Goal: Task Accomplishment & Management: Use online tool/utility

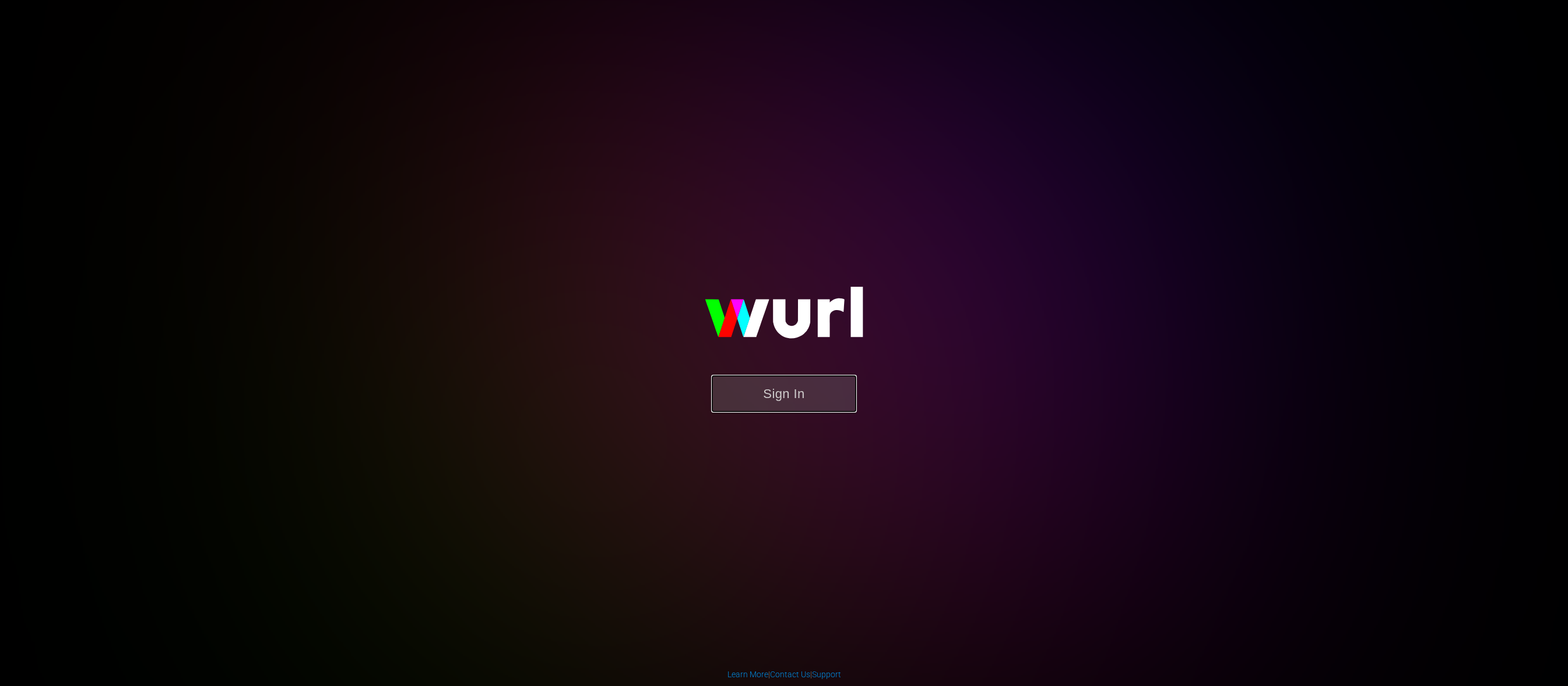
click at [809, 389] on button "Sign In" at bounding box center [783, 394] width 146 height 38
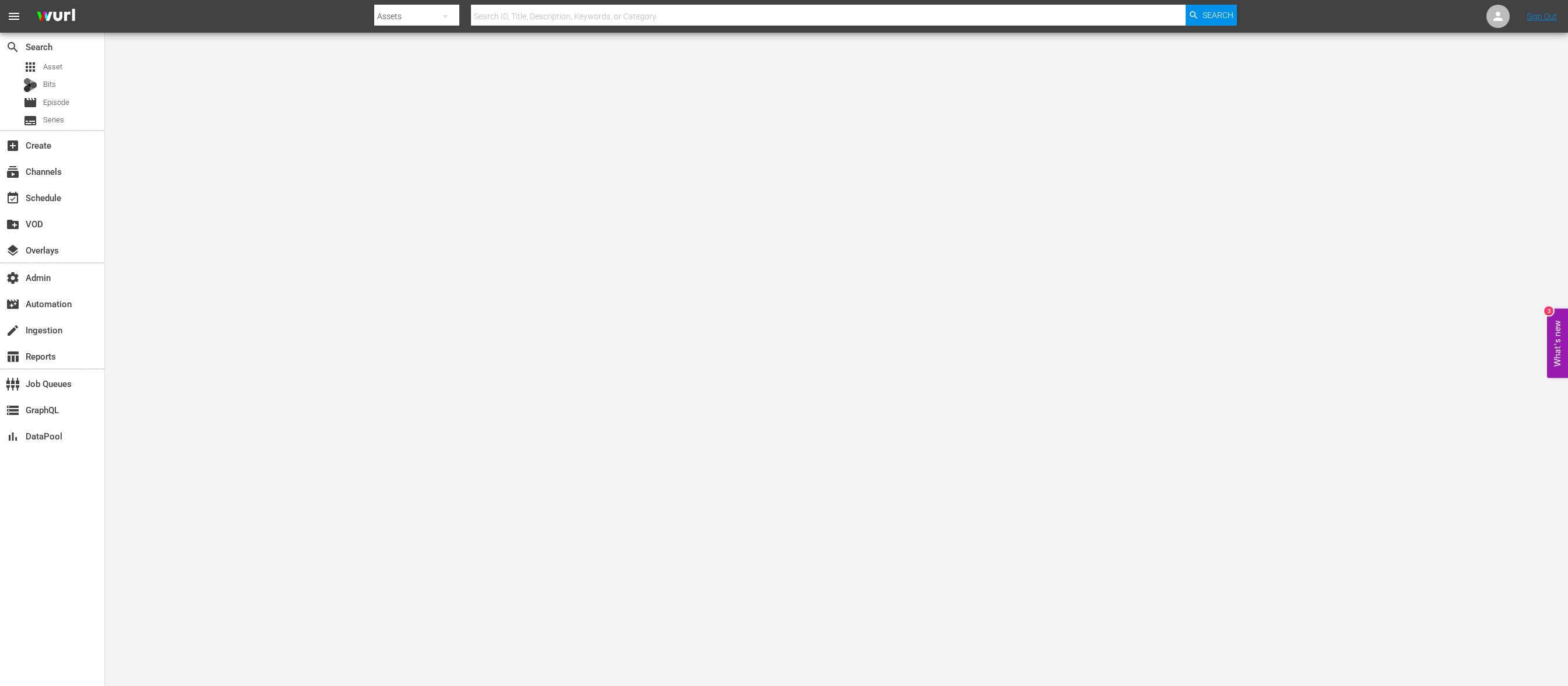
click at [700, 12] on input "text" at bounding box center [828, 16] width 714 height 28
type input "v"
type input "[PERSON_NAME]"
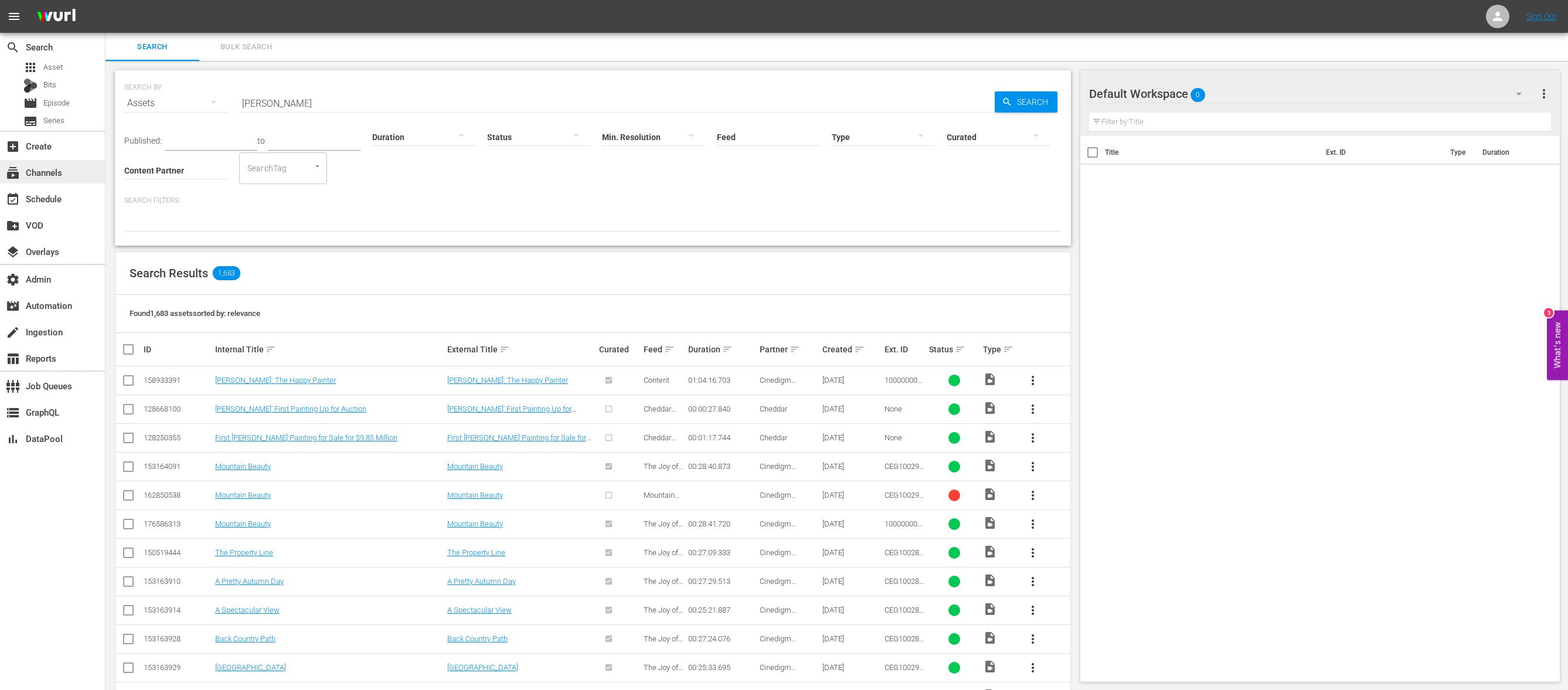
click at [72, 166] on div "subscriptions Channels" at bounding box center [52, 172] width 105 height 23
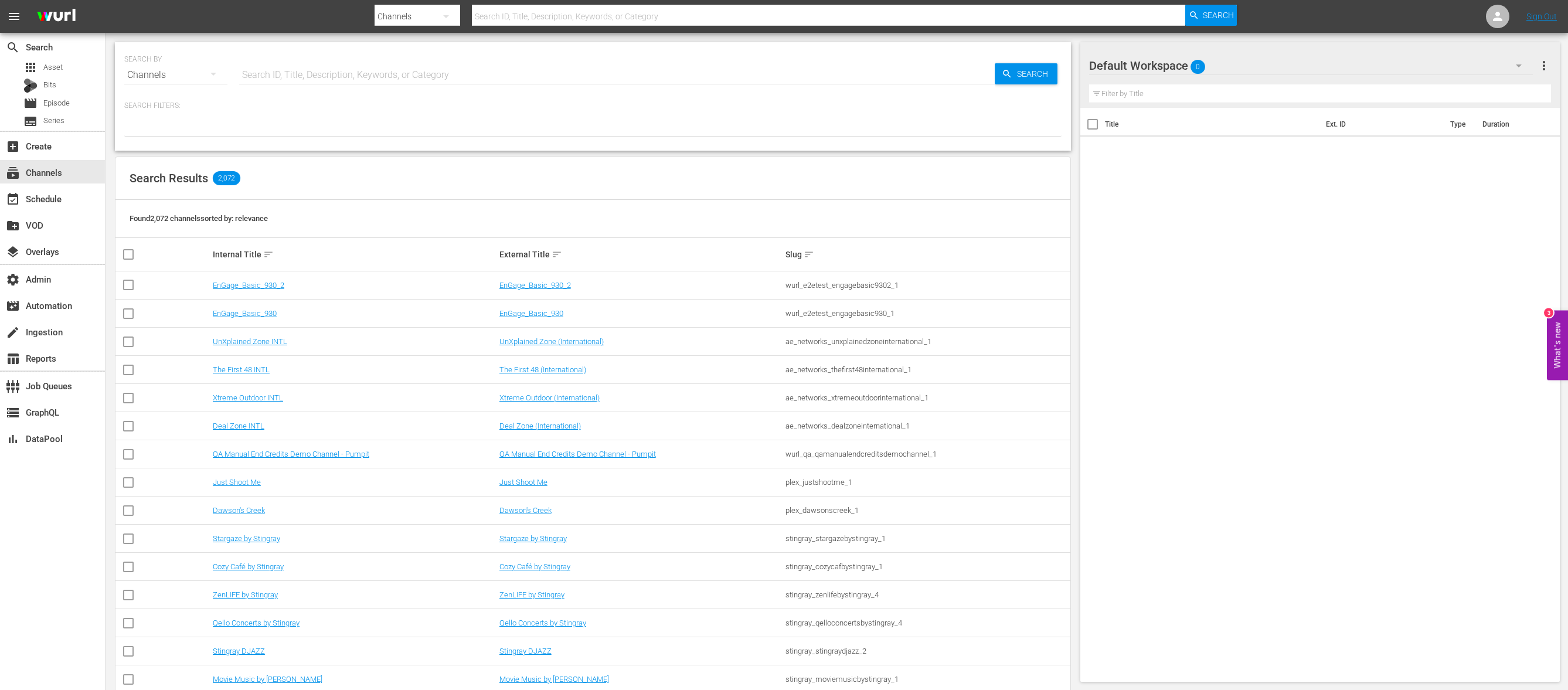
click at [535, 19] on input "text" at bounding box center [829, 16] width 714 height 28
type input "[PERSON_NAME]"
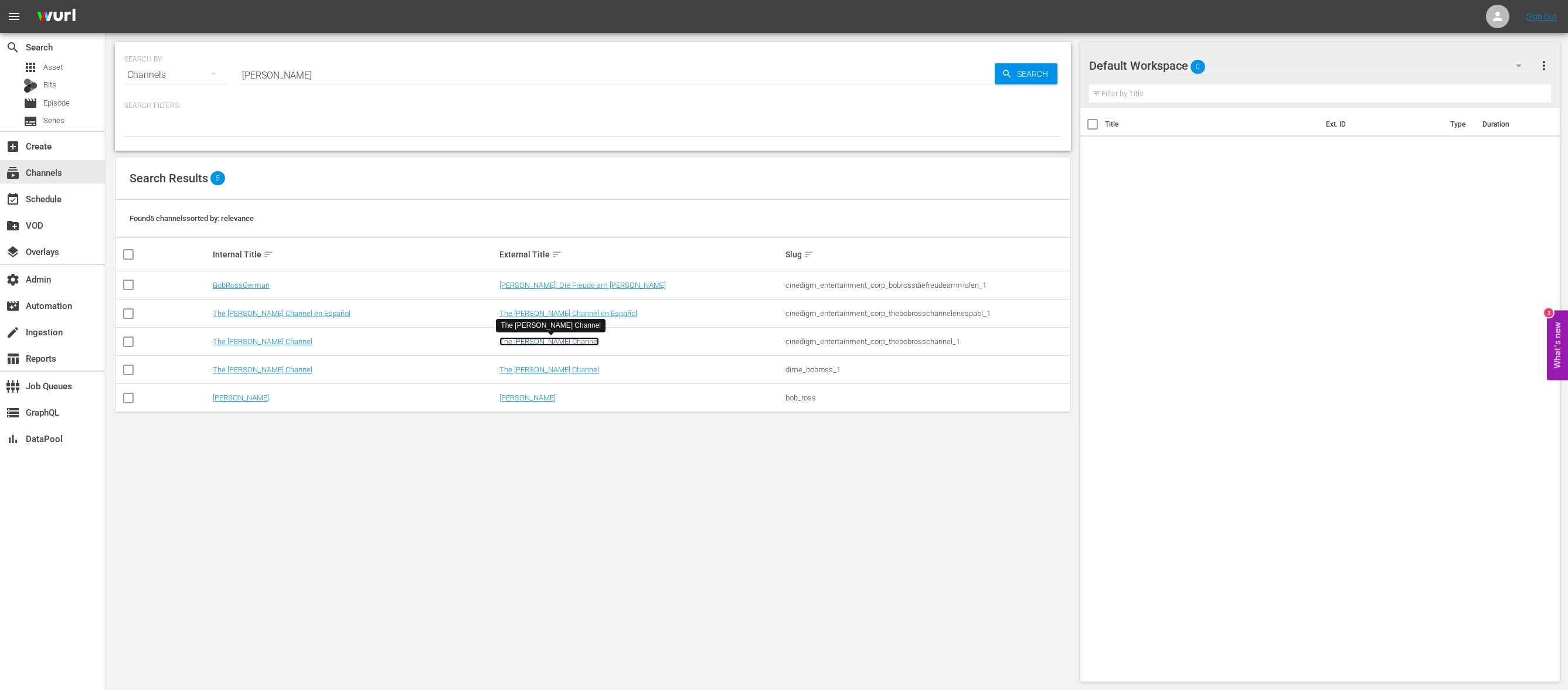
click at [565, 341] on link "The [PERSON_NAME] Channel" at bounding box center [548, 342] width 100 height 9
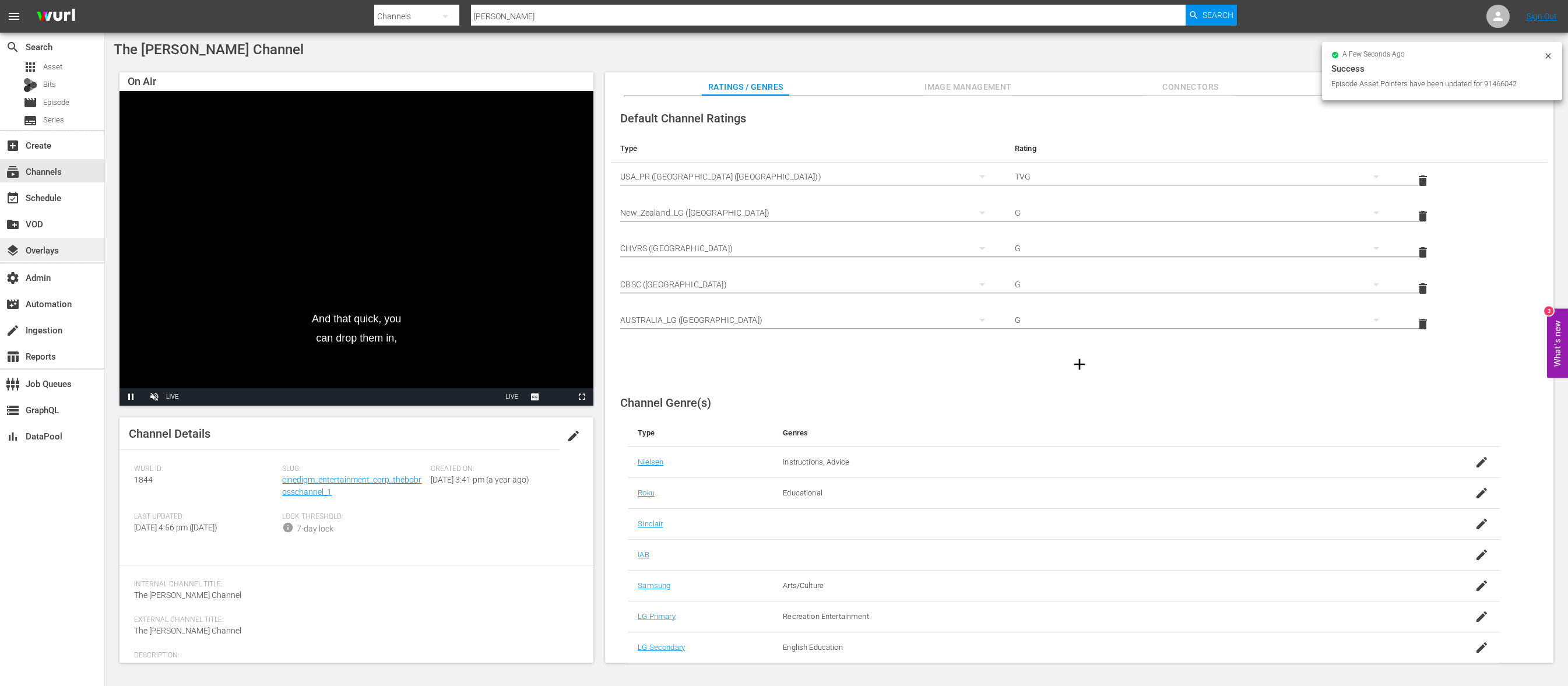
click at [65, 259] on div "layers Overlays" at bounding box center [52, 249] width 104 height 23
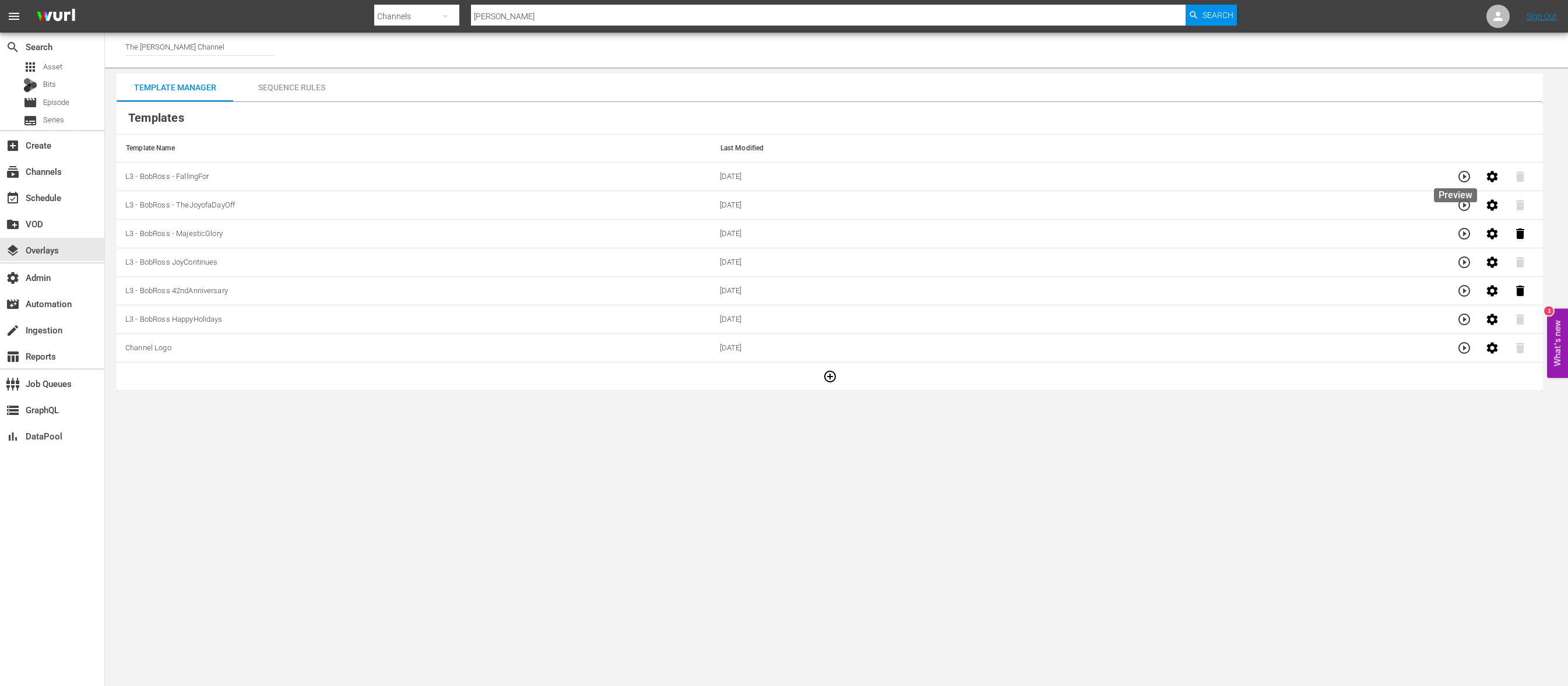
click at [1459, 178] on icon "button" at bounding box center [1464, 177] width 14 height 14
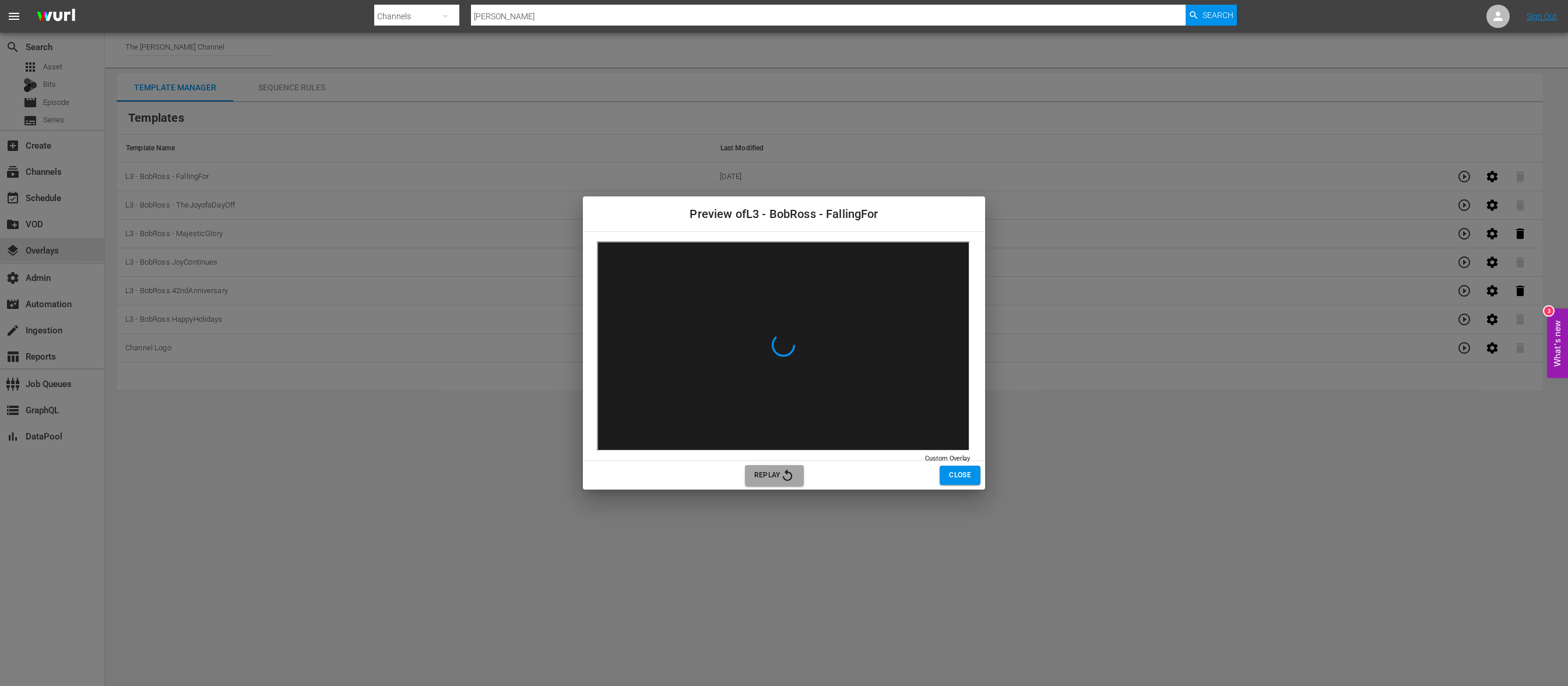
click at [780, 469] on span "Replay" at bounding box center [774, 476] width 40 height 14
click at [950, 476] on span "Close" at bounding box center [960, 476] width 22 height 12
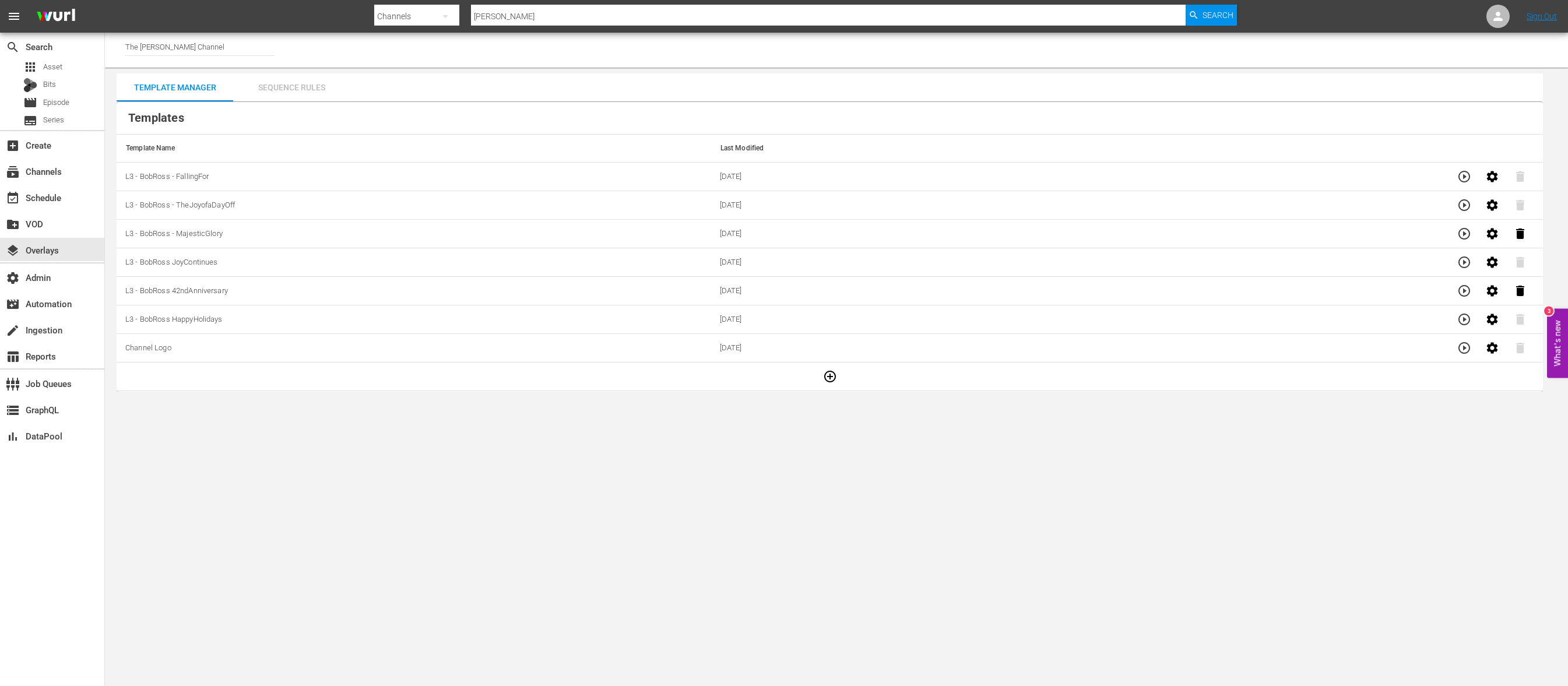
click at [293, 90] on div "Sequence Rules" at bounding box center [291, 87] width 116 height 28
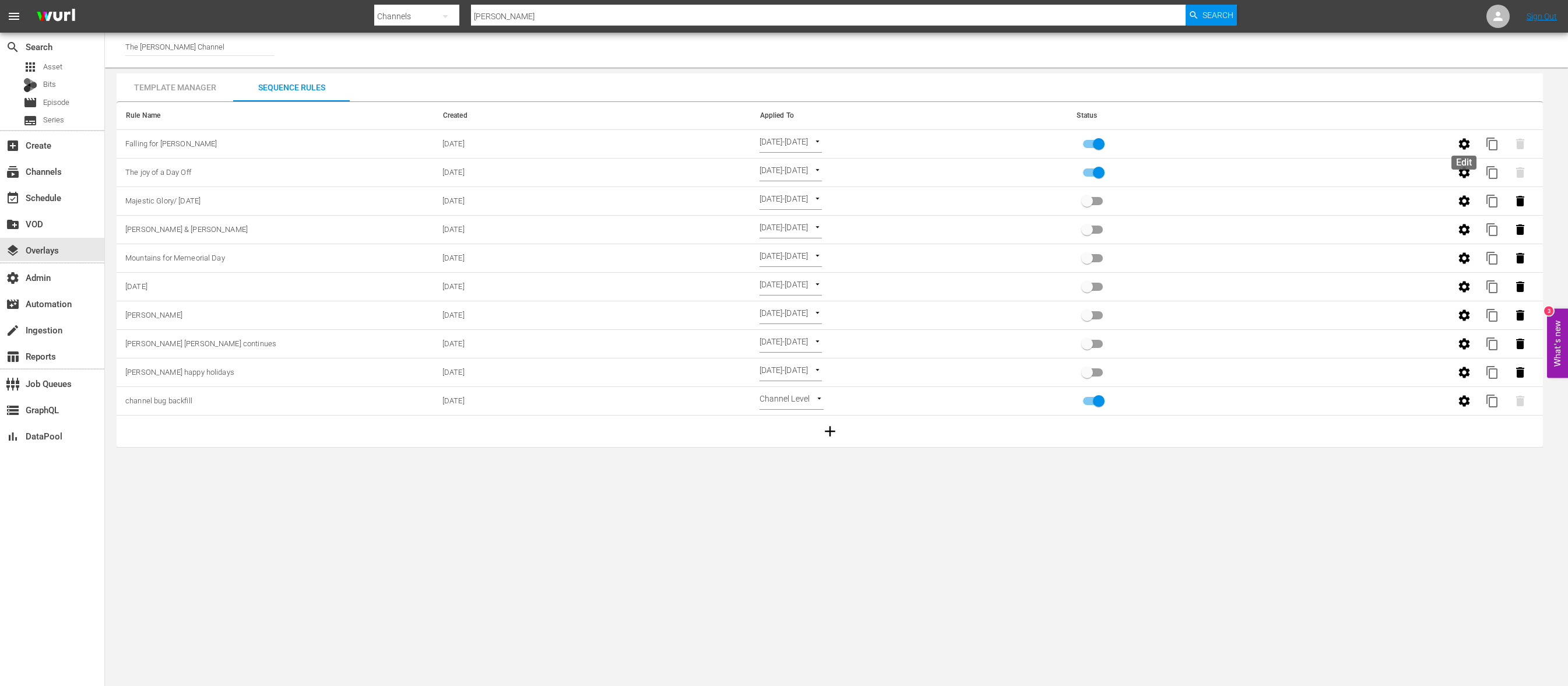
click at [1462, 147] on icon "button" at bounding box center [1464, 143] width 11 height 11
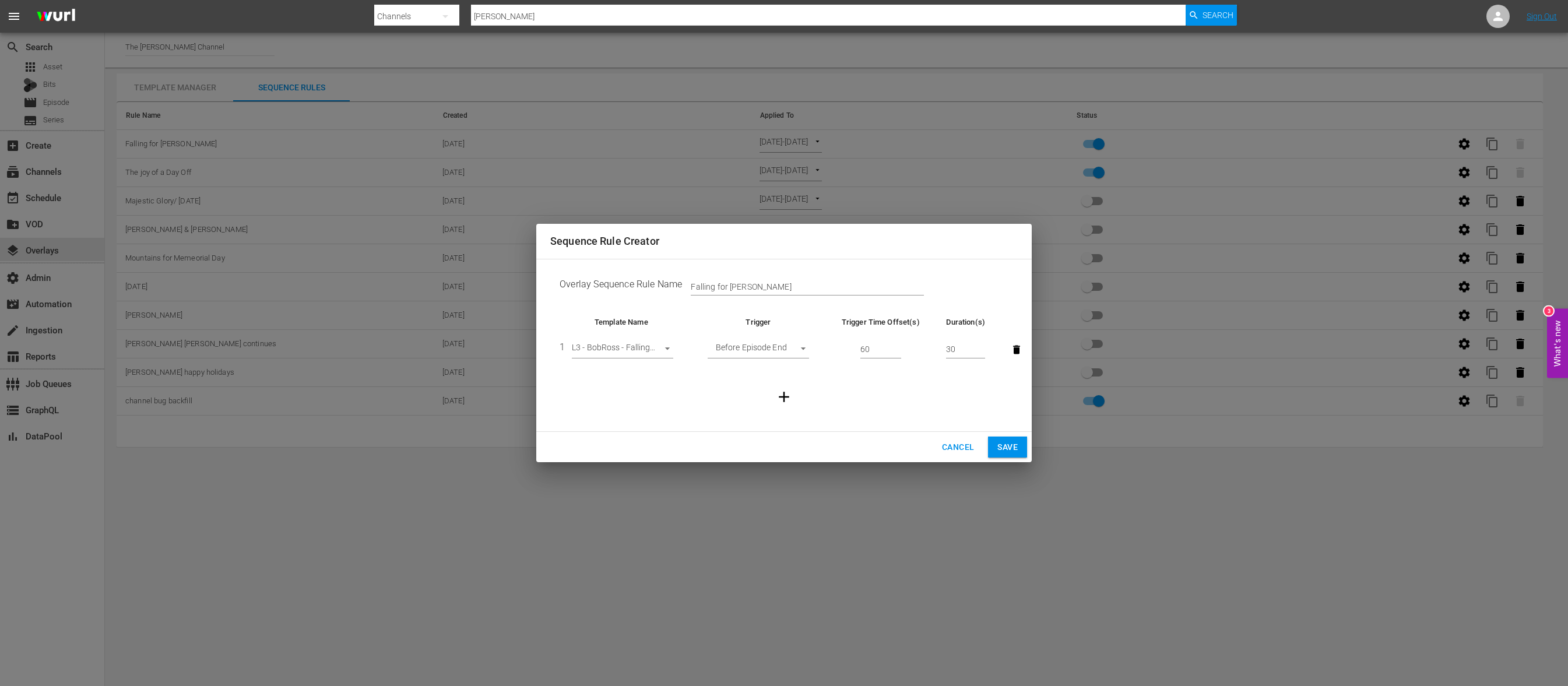
click at [943, 454] on span "Cancel" at bounding box center [957, 447] width 32 height 15
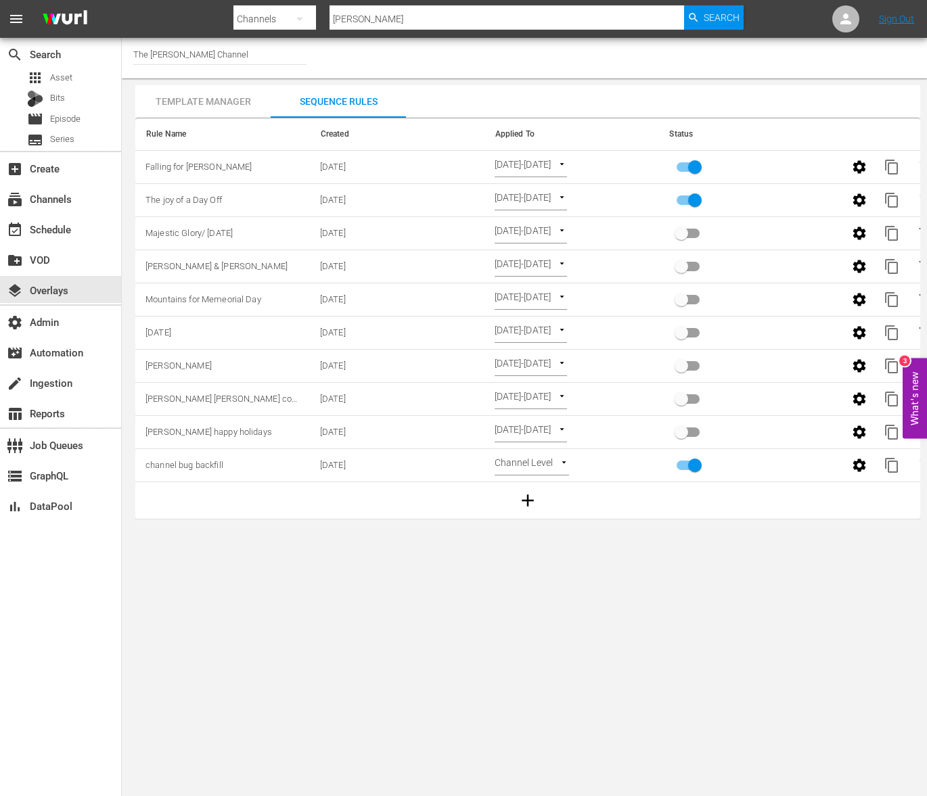
click at [383, 612] on body "menu Search By Channels Search ID, Title, Description, Keywords, or Category [P…" at bounding box center [463, 398] width 927 height 796
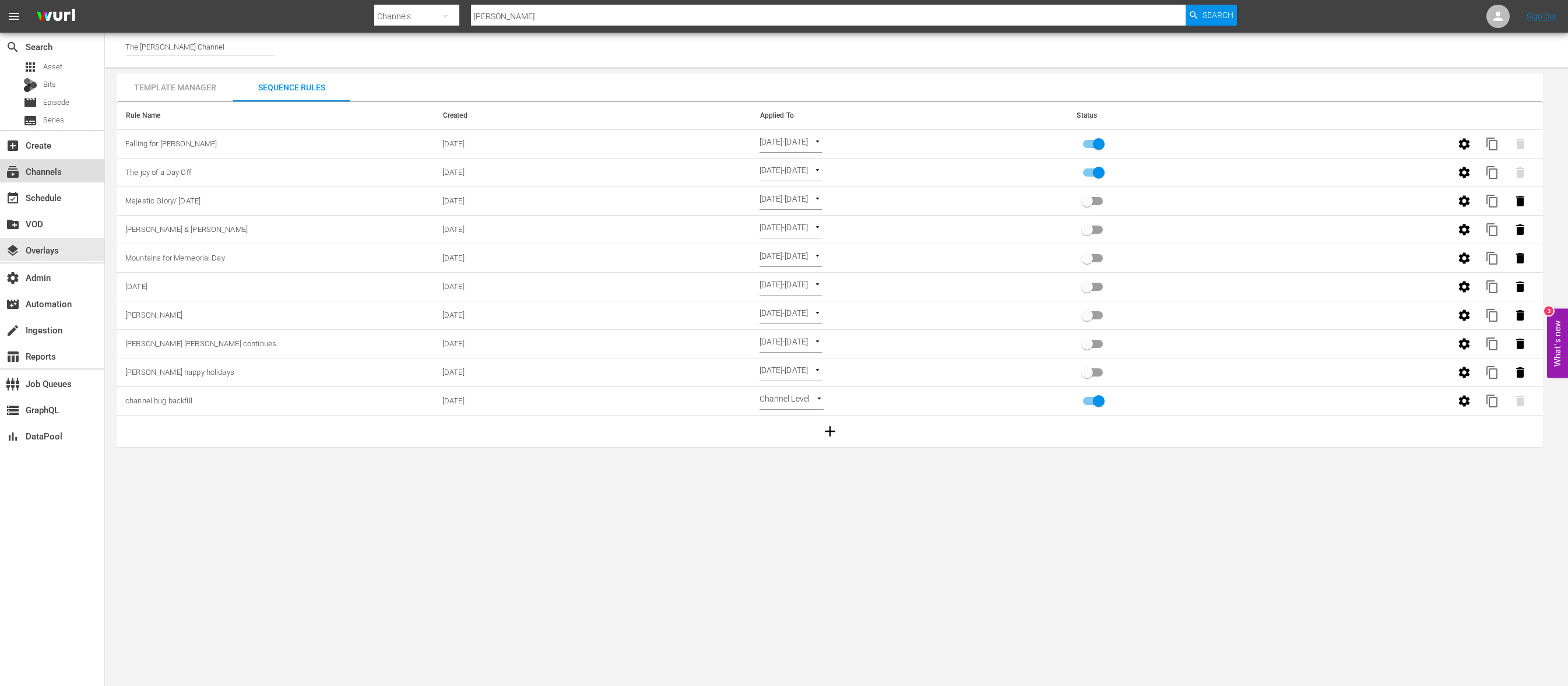
click at [42, 175] on div "subscriptions Channels" at bounding box center [33, 170] width 65 height 10
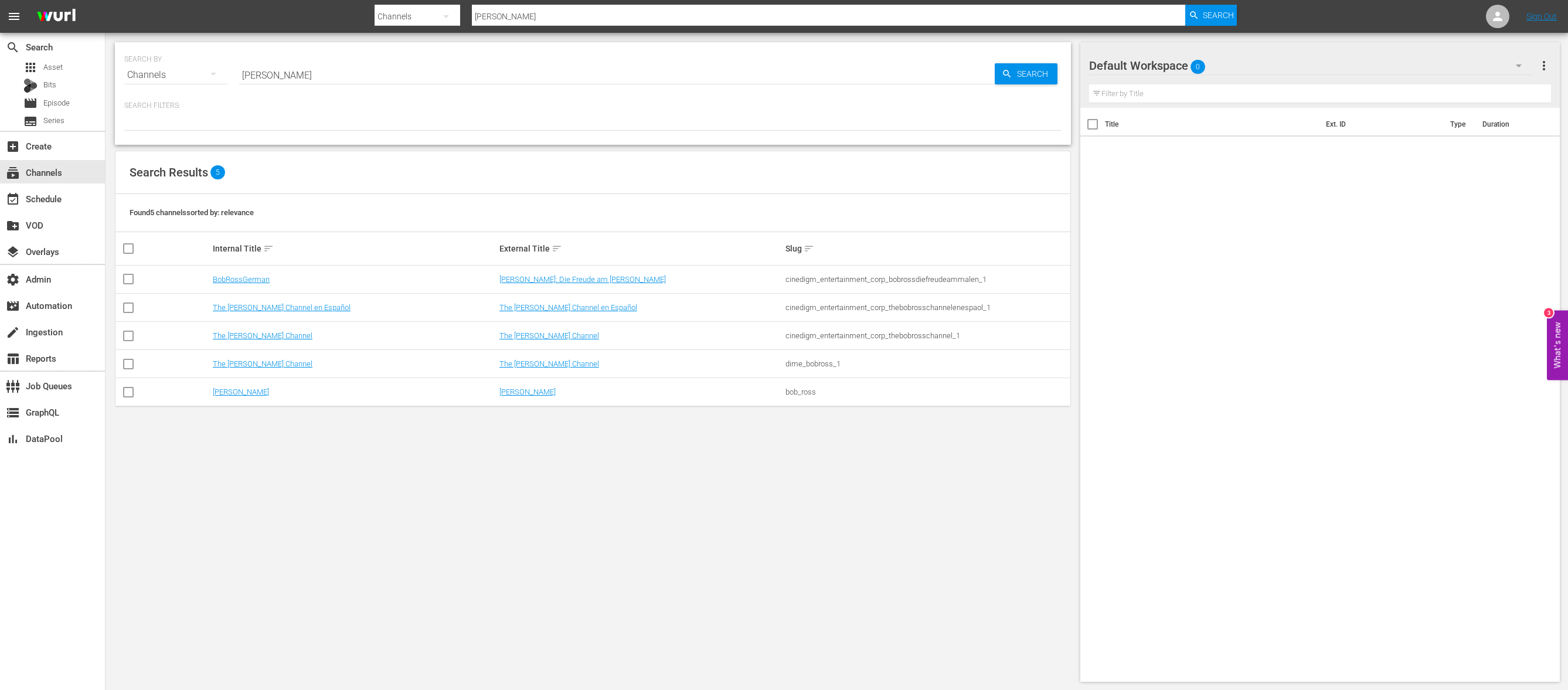
click at [870, 338] on div "cinedigm_entertainment_corp_thebobrosschannel_1" at bounding box center [927, 335] width 283 height 9
copy tbody "cinedigm_entertainment_corp_thebobrosschannel_1"
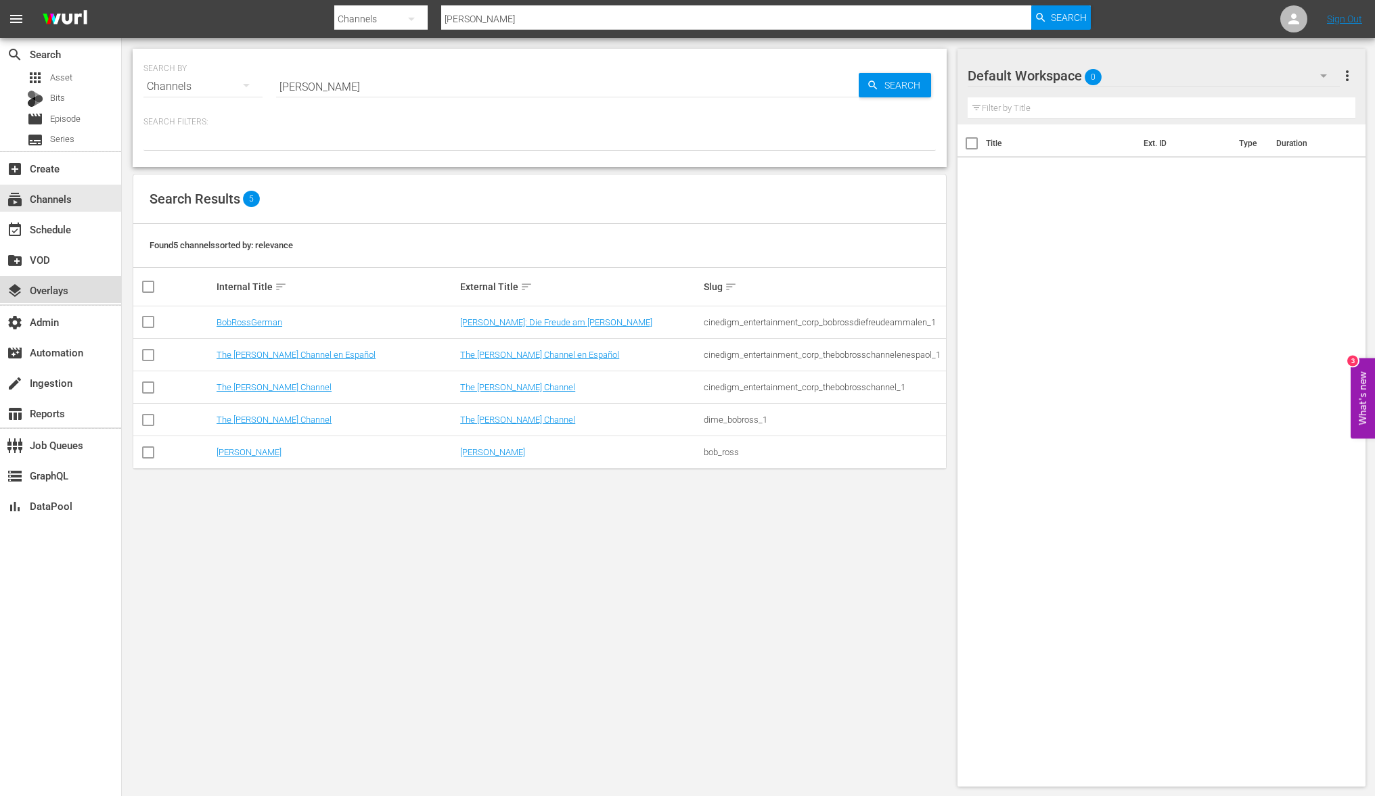
click at [66, 283] on div "layers Overlays" at bounding box center [38, 288] width 76 height 12
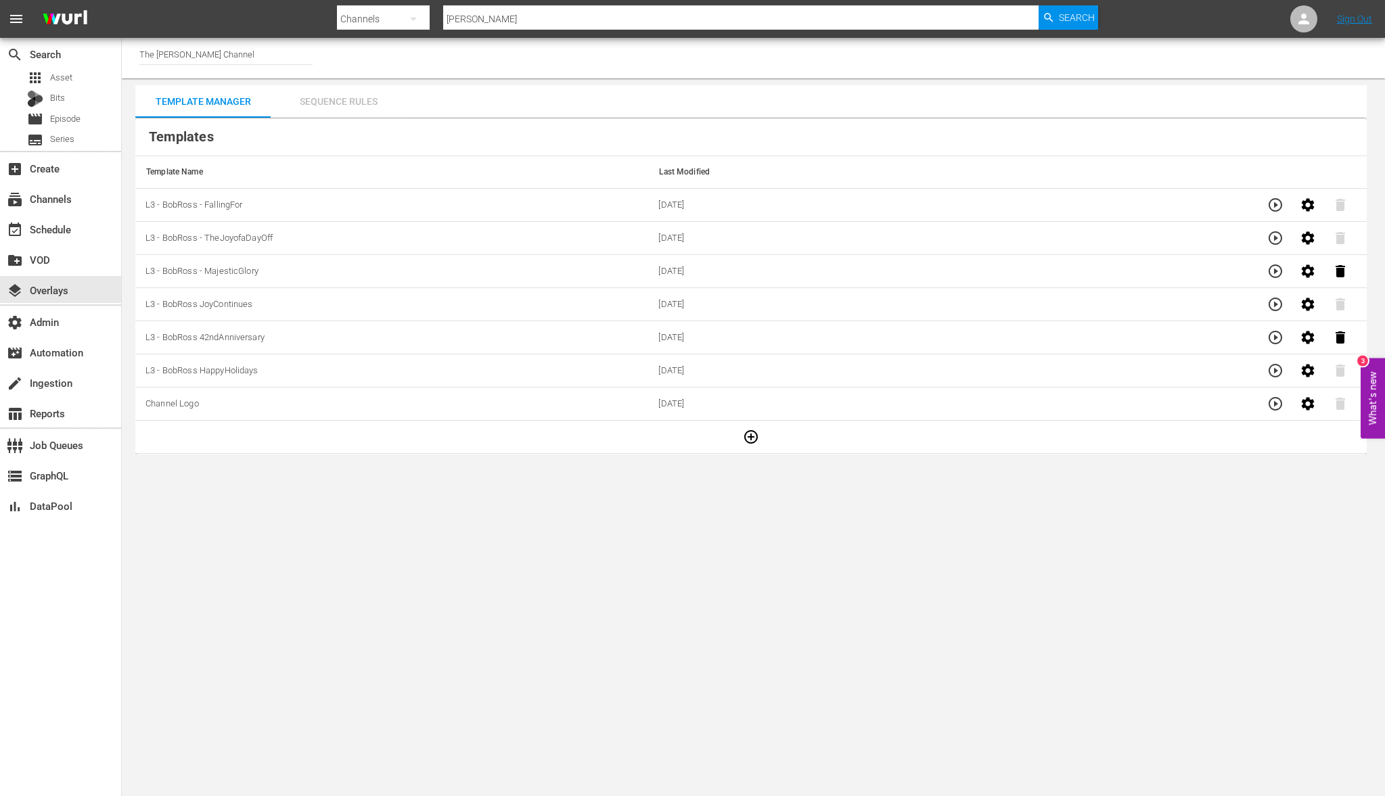
click at [304, 109] on div "Sequence Rules" at bounding box center [338, 101] width 135 height 32
